Goal: Task Accomplishment & Management: Manage account settings

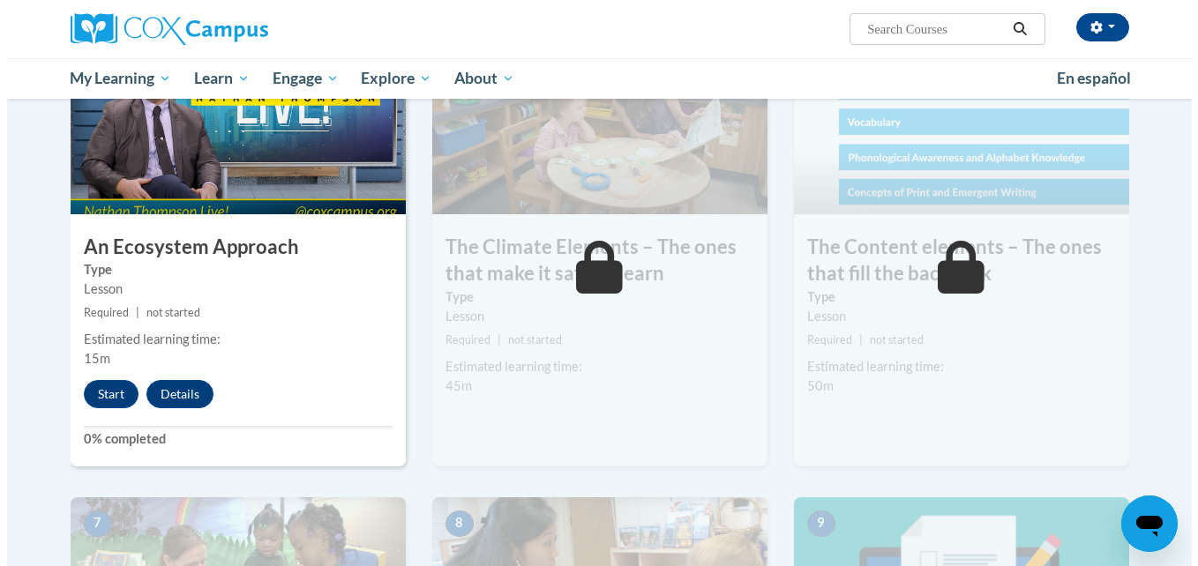
scroll to position [988, 0]
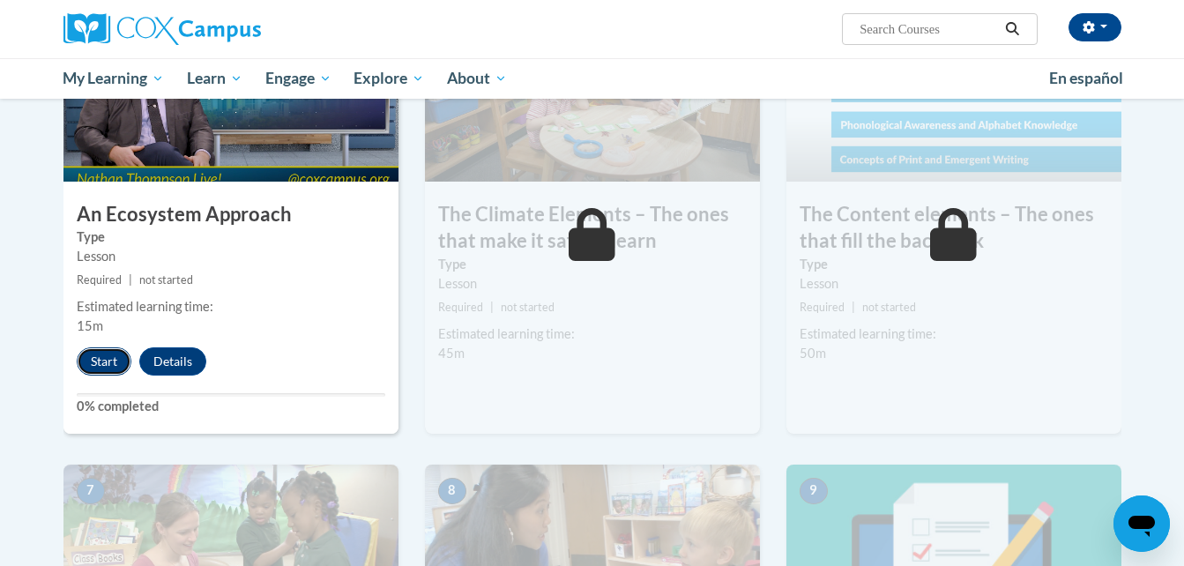
click at [108, 355] on button "Start" at bounding box center [104, 361] width 55 height 28
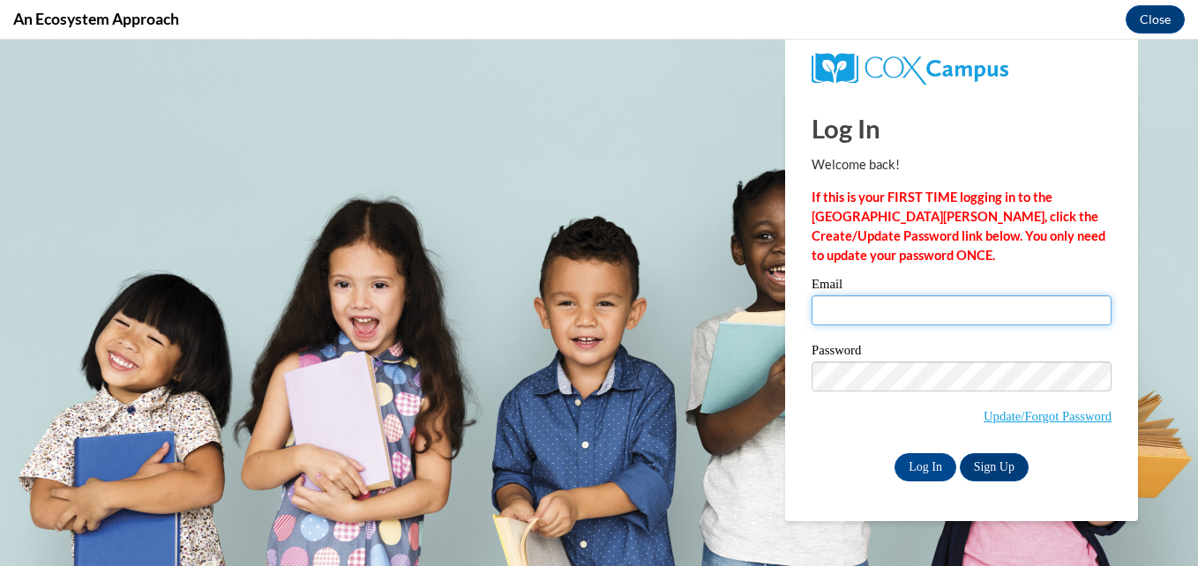
click at [963, 310] on input "Email" at bounding box center [961, 310] width 300 height 30
type input "[EMAIL_ADDRESS][DOMAIN_NAME]"
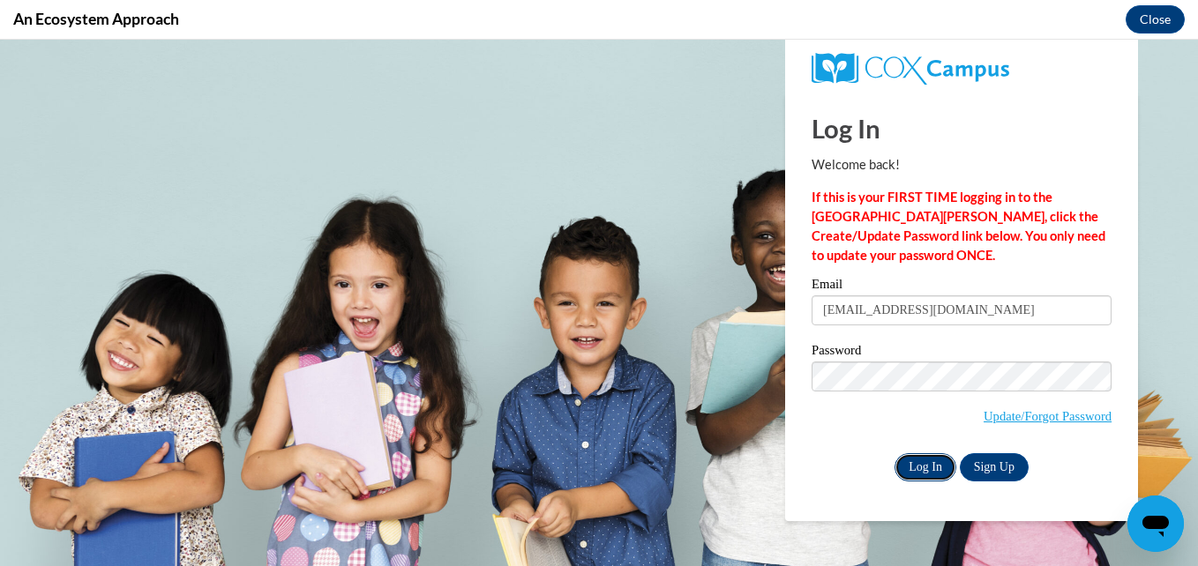
click at [929, 467] on input "Log In" at bounding box center [925, 467] width 62 height 28
